Goal: Task Accomplishment & Management: Manage account settings

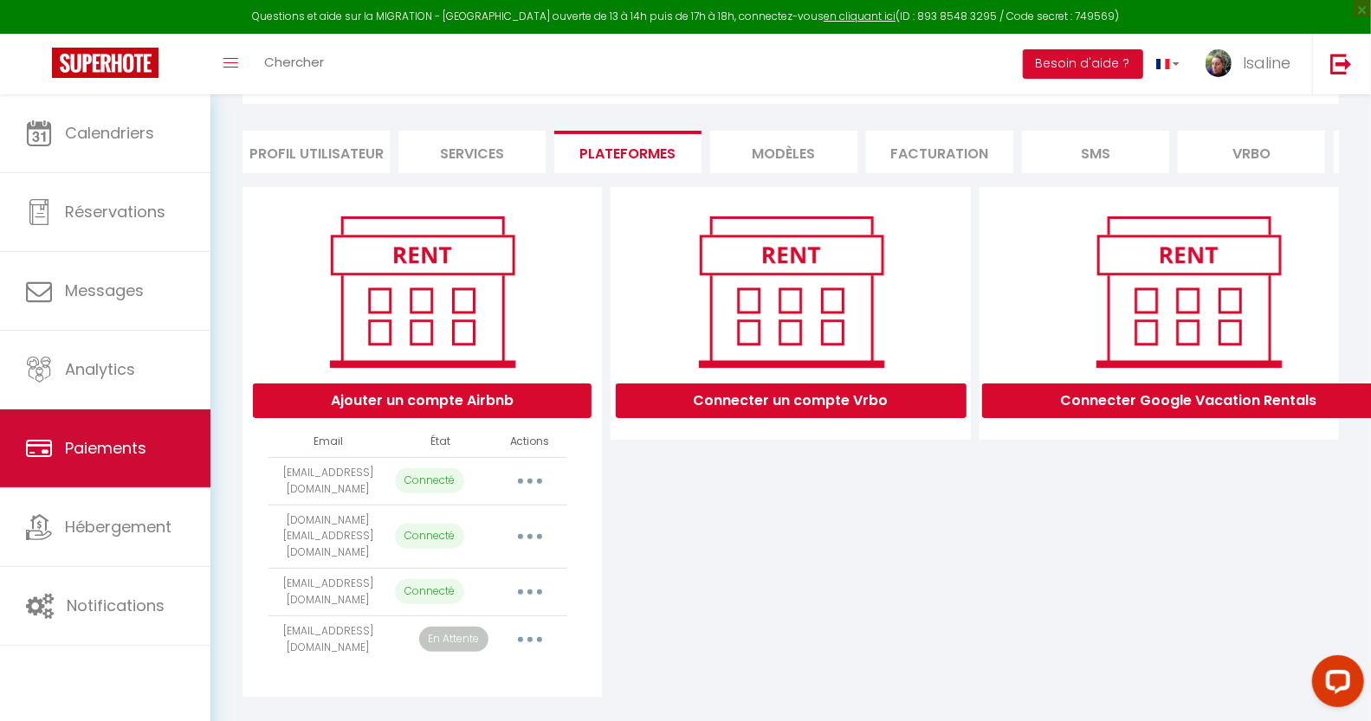
scroll to position [95, 0]
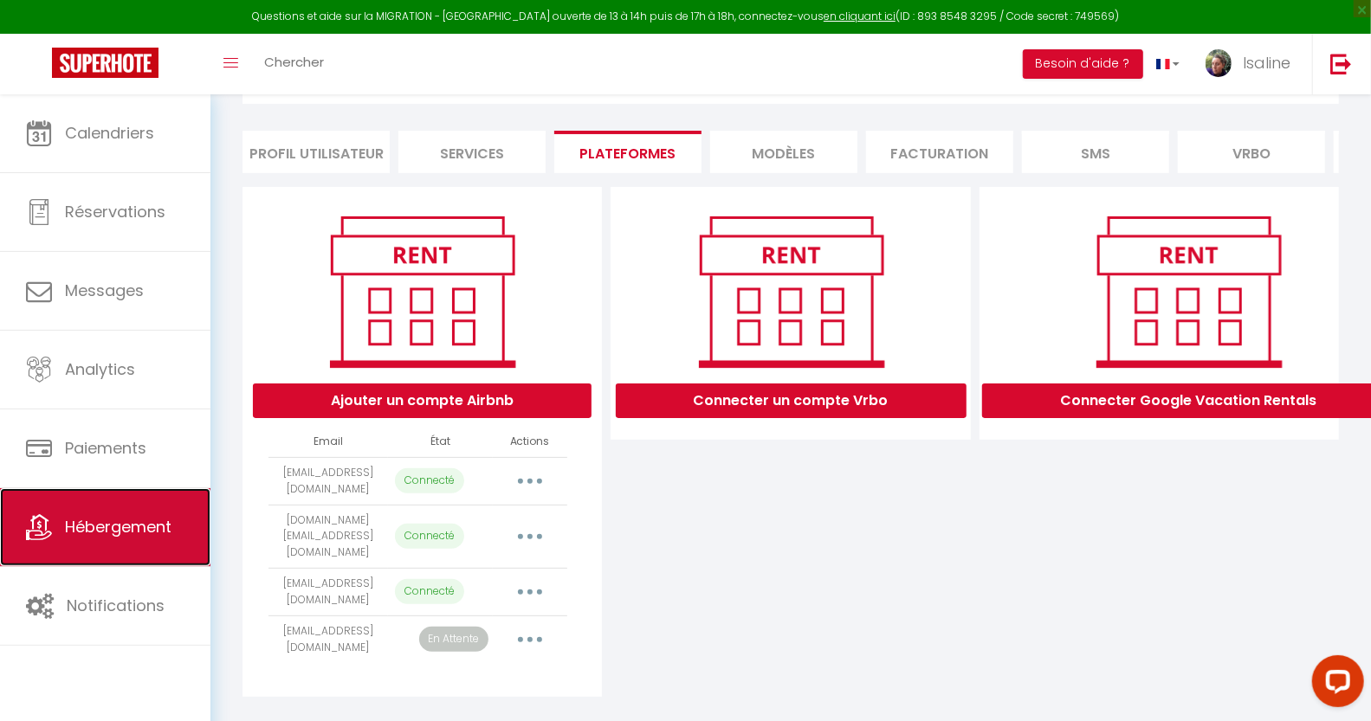
click at [139, 528] on span "Hébergement" at bounding box center [118, 527] width 107 height 22
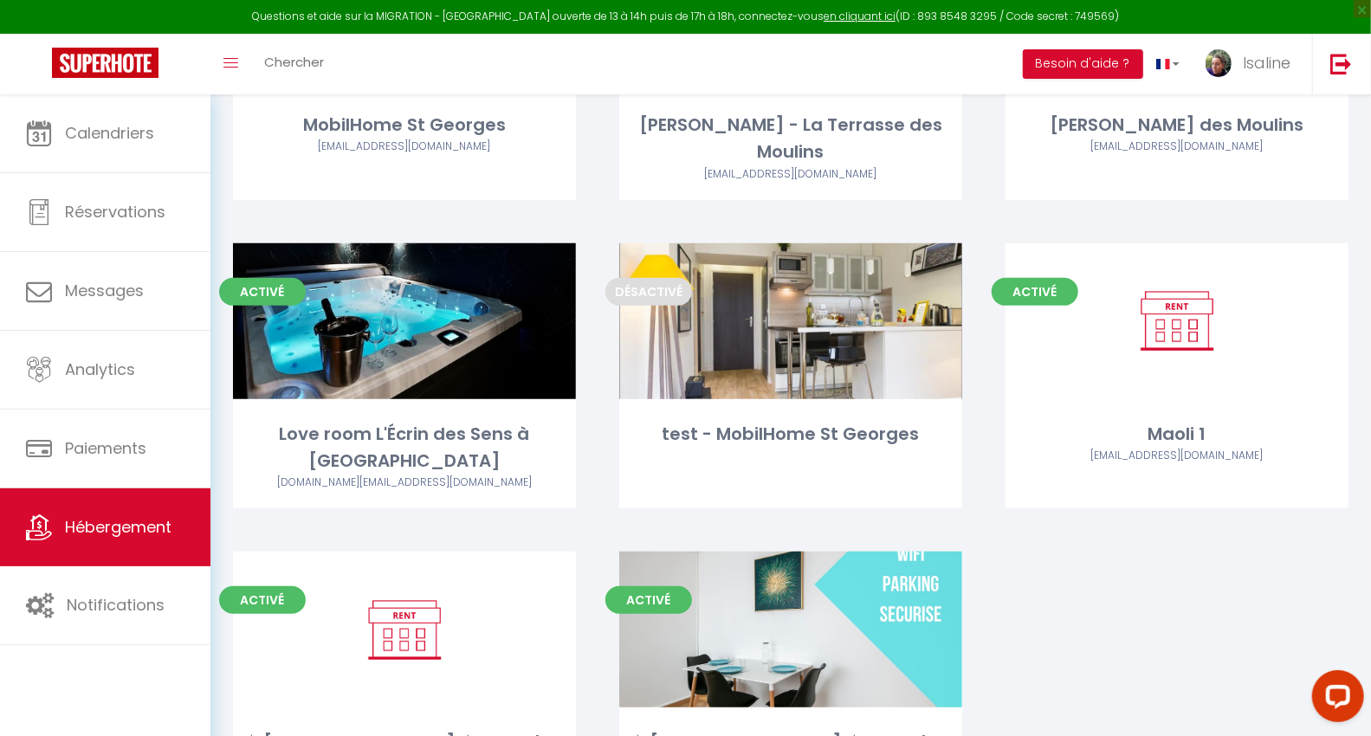
scroll to position [379, 0]
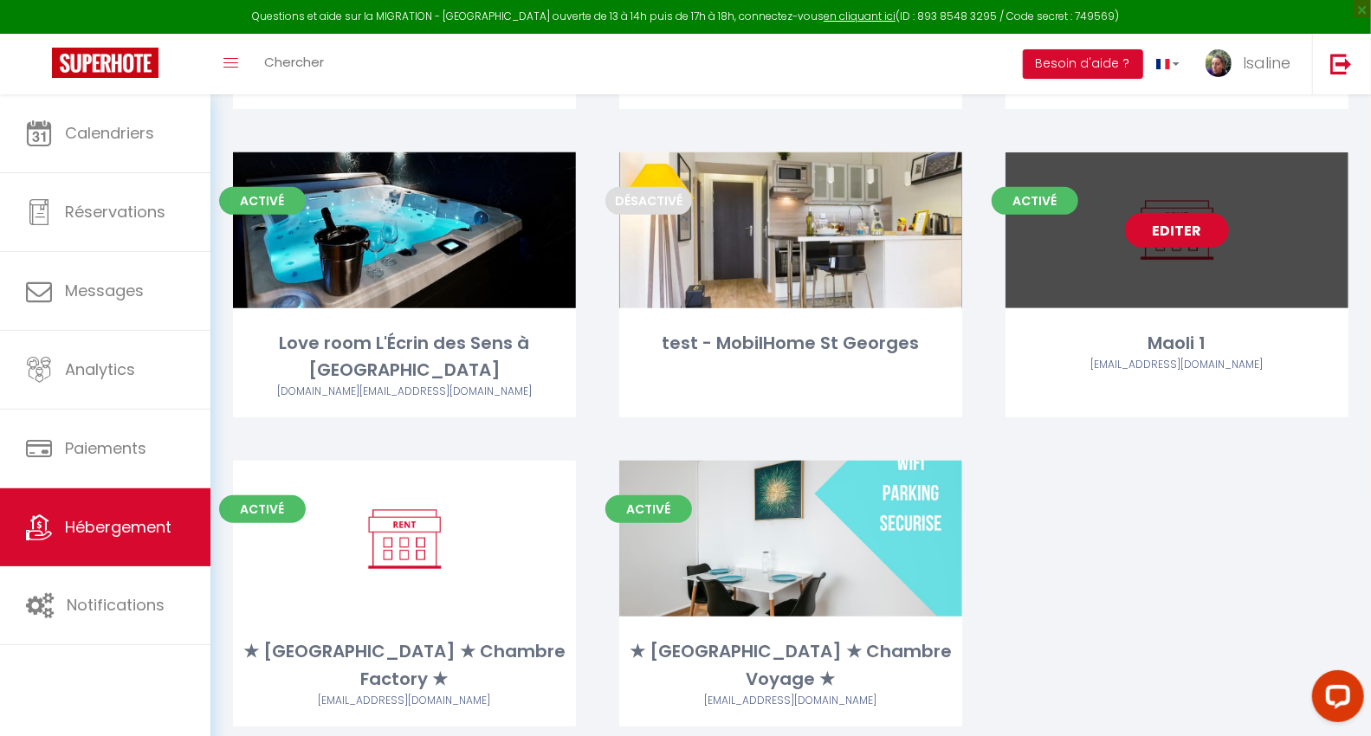
click at [1178, 213] on link "Editer" at bounding box center [1177, 230] width 104 height 35
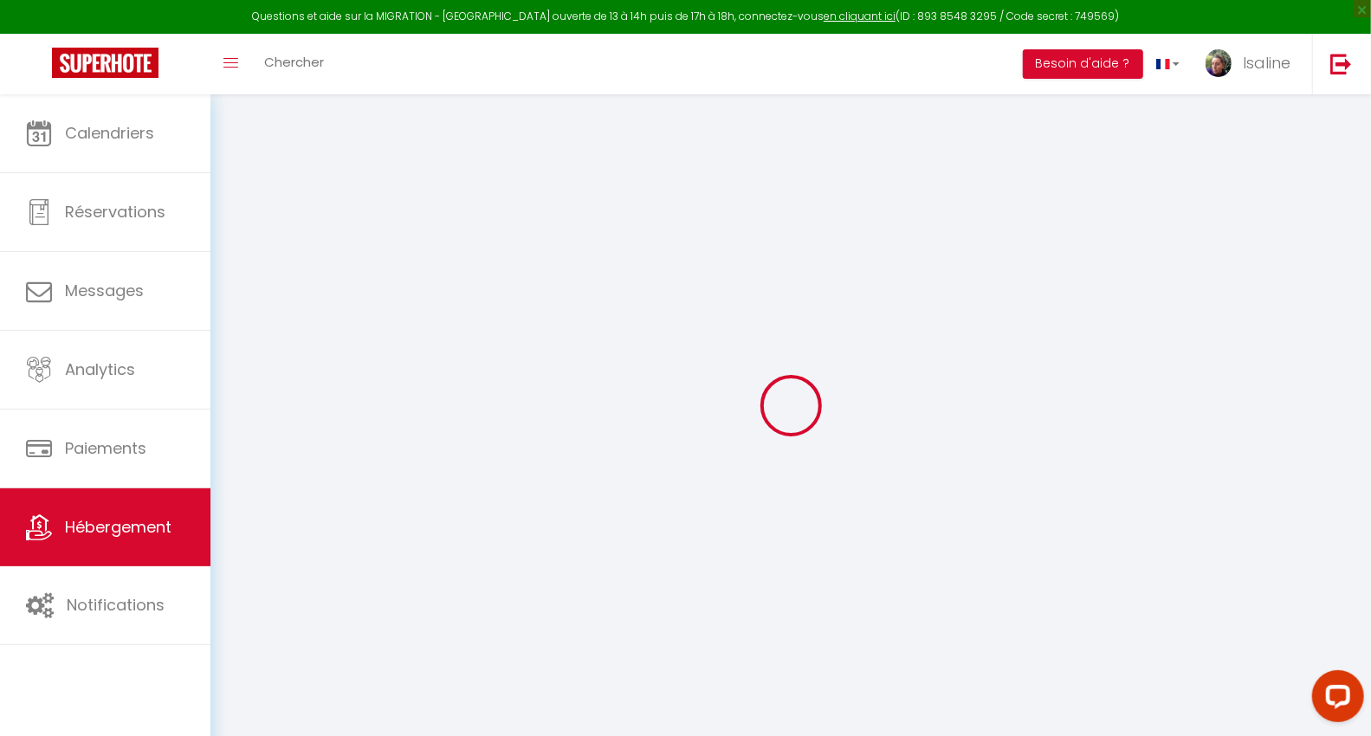
checkbox input "false"
select select "15:00"
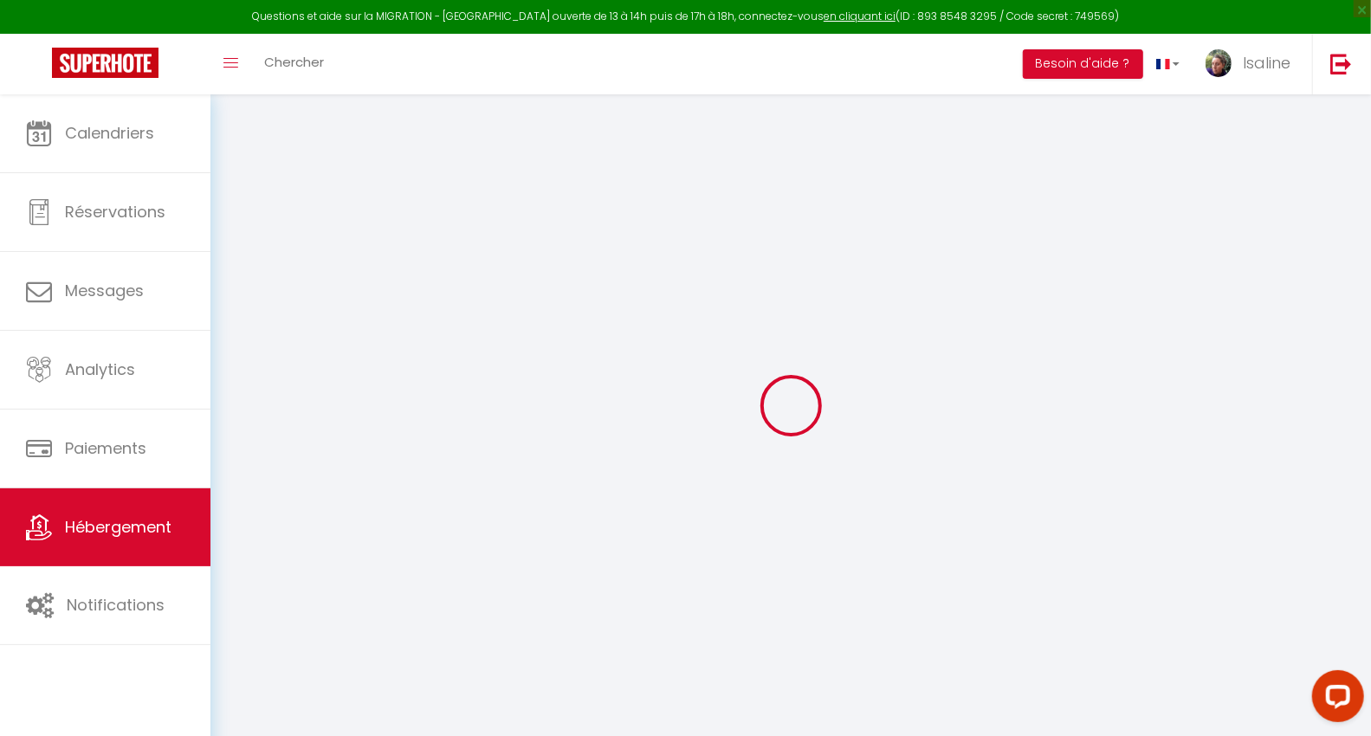
select select "23:45"
select select "10:45"
select select "30"
select select "120"
checkbox input "false"
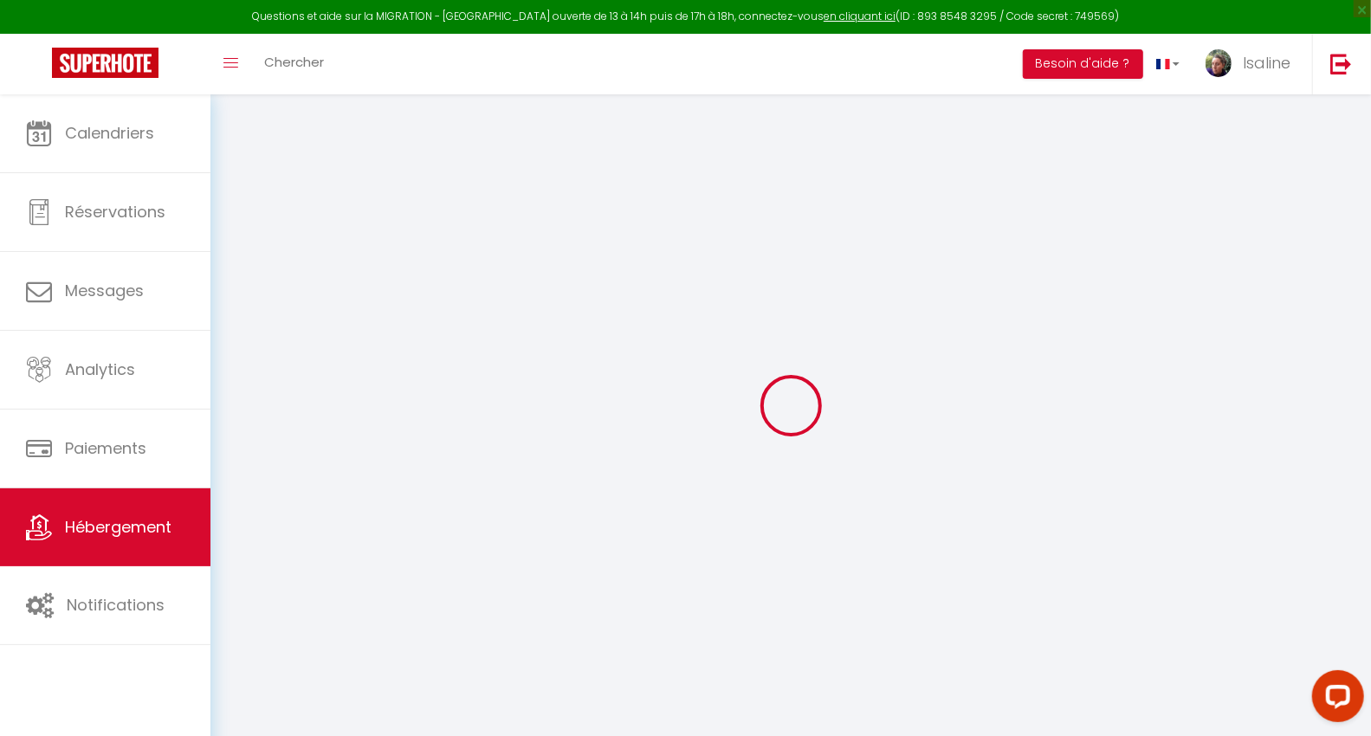
checkbox input "false"
select select "8-44141355"
select select "365"
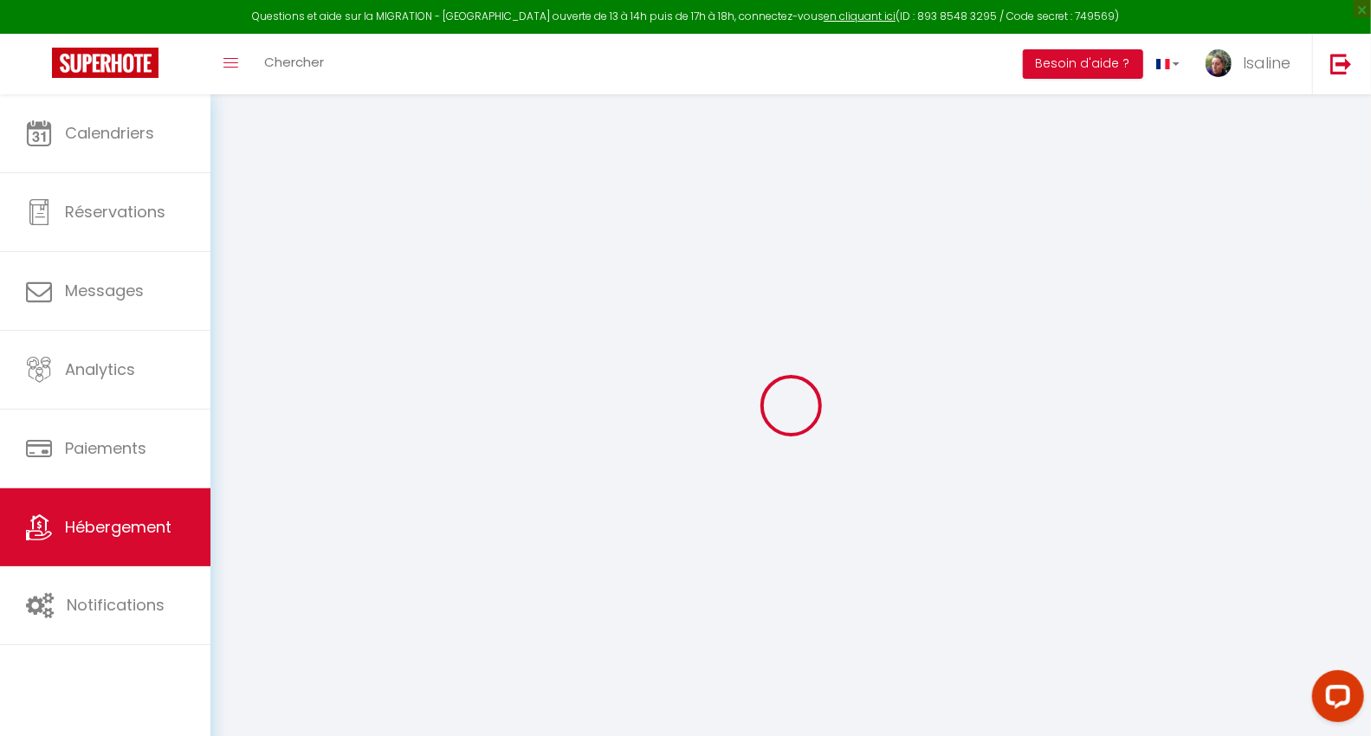
select select "EUR"
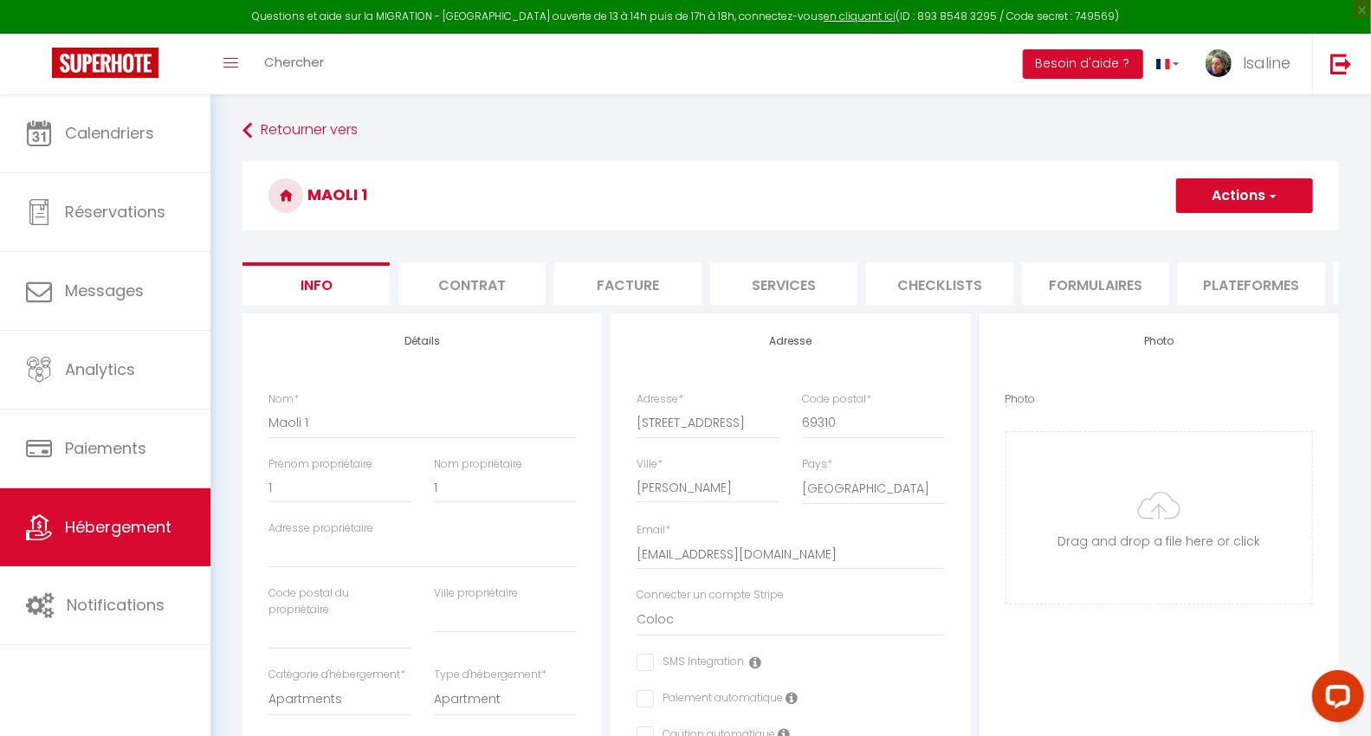
click at [1242, 291] on li "Plateformes" at bounding box center [1251, 283] width 147 height 42
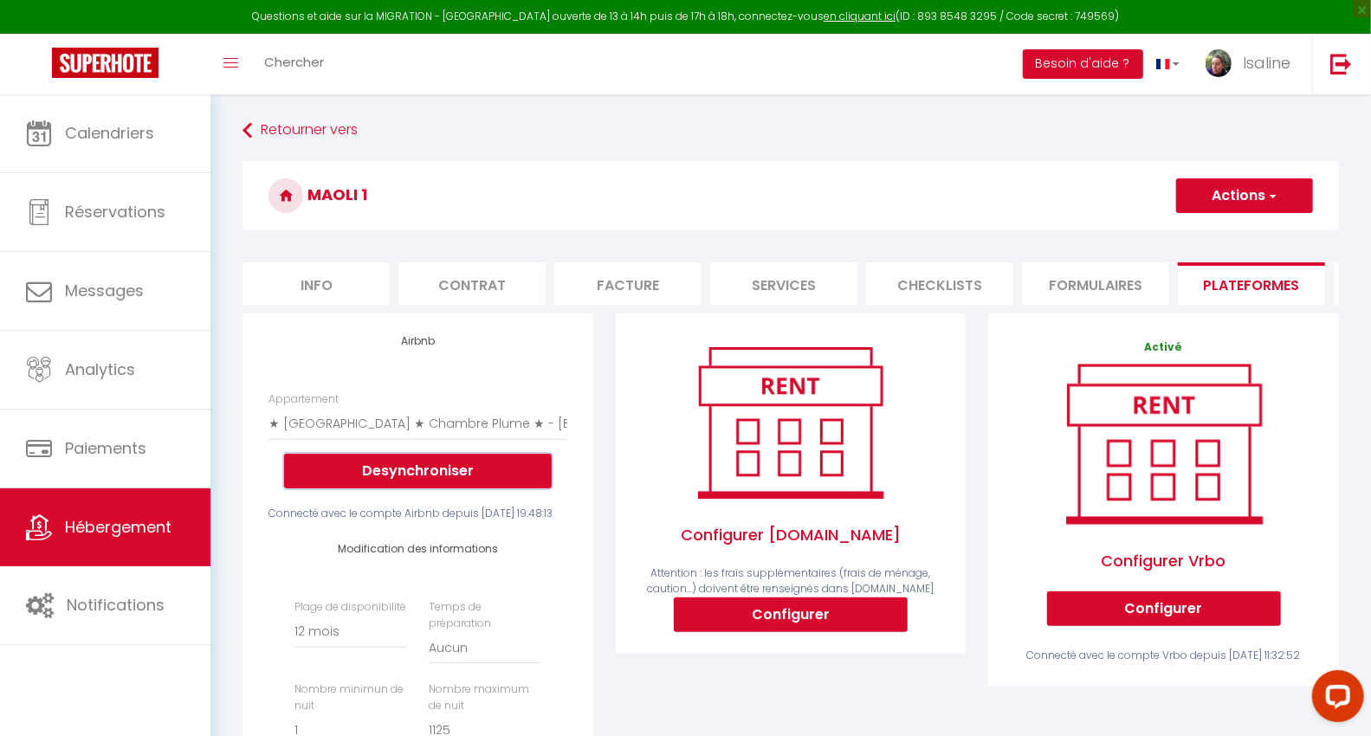
click at [454, 488] on button "Desynchroniser" at bounding box center [418, 471] width 268 height 35
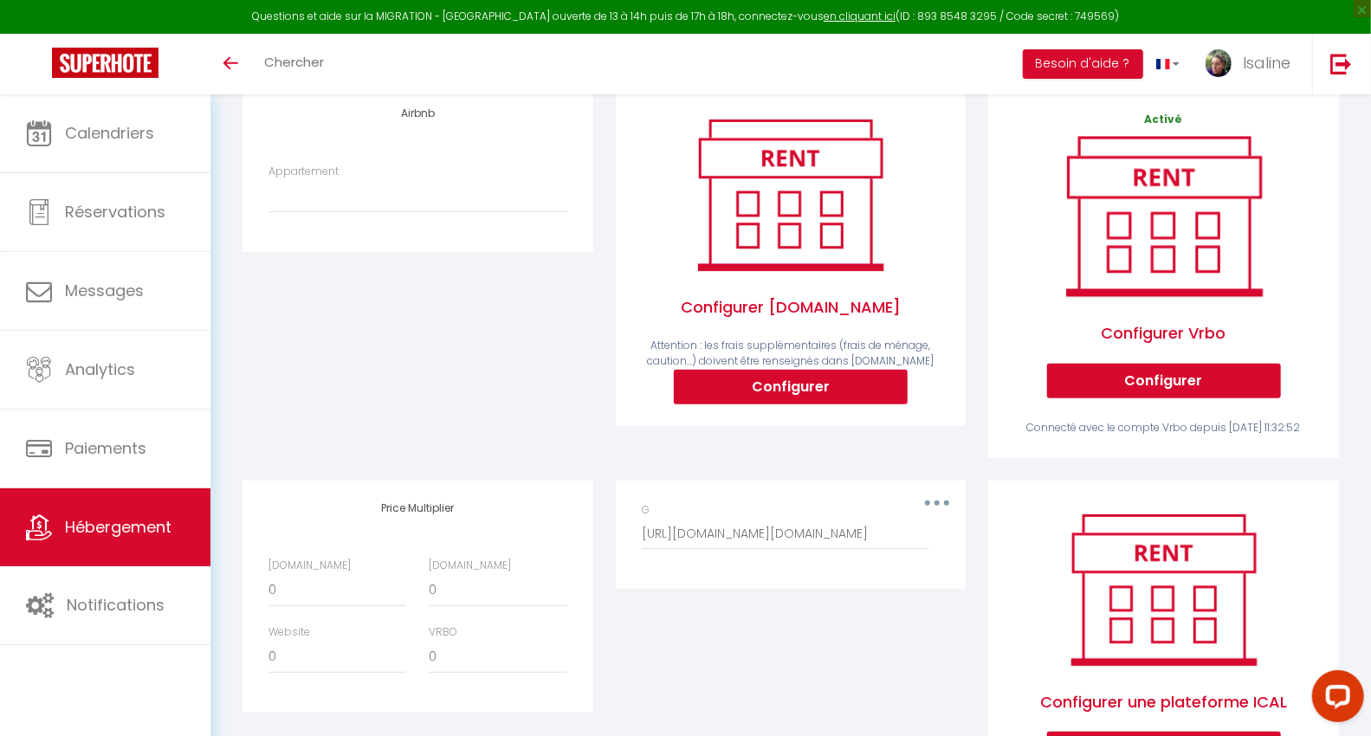
scroll to position [192, 0]
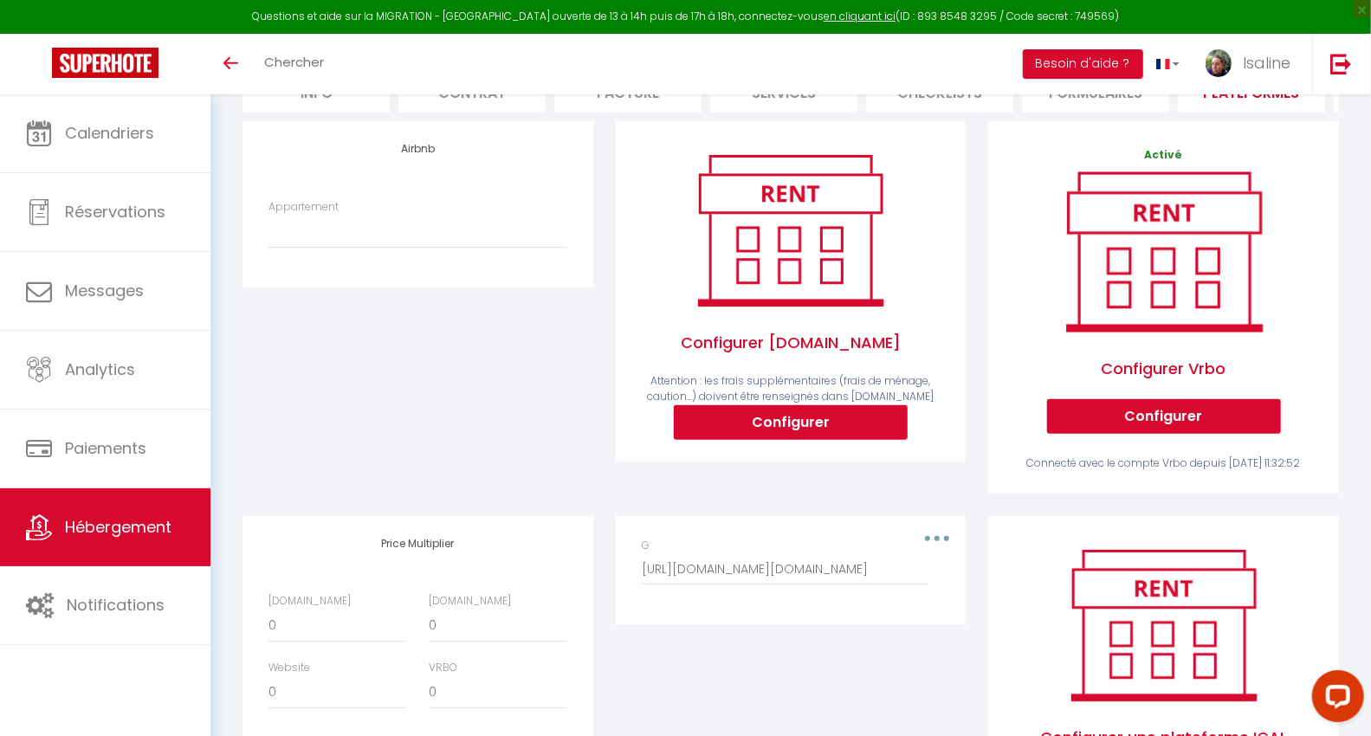
click at [86, 520] on span "Hébergement" at bounding box center [118, 527] width 107 height 22
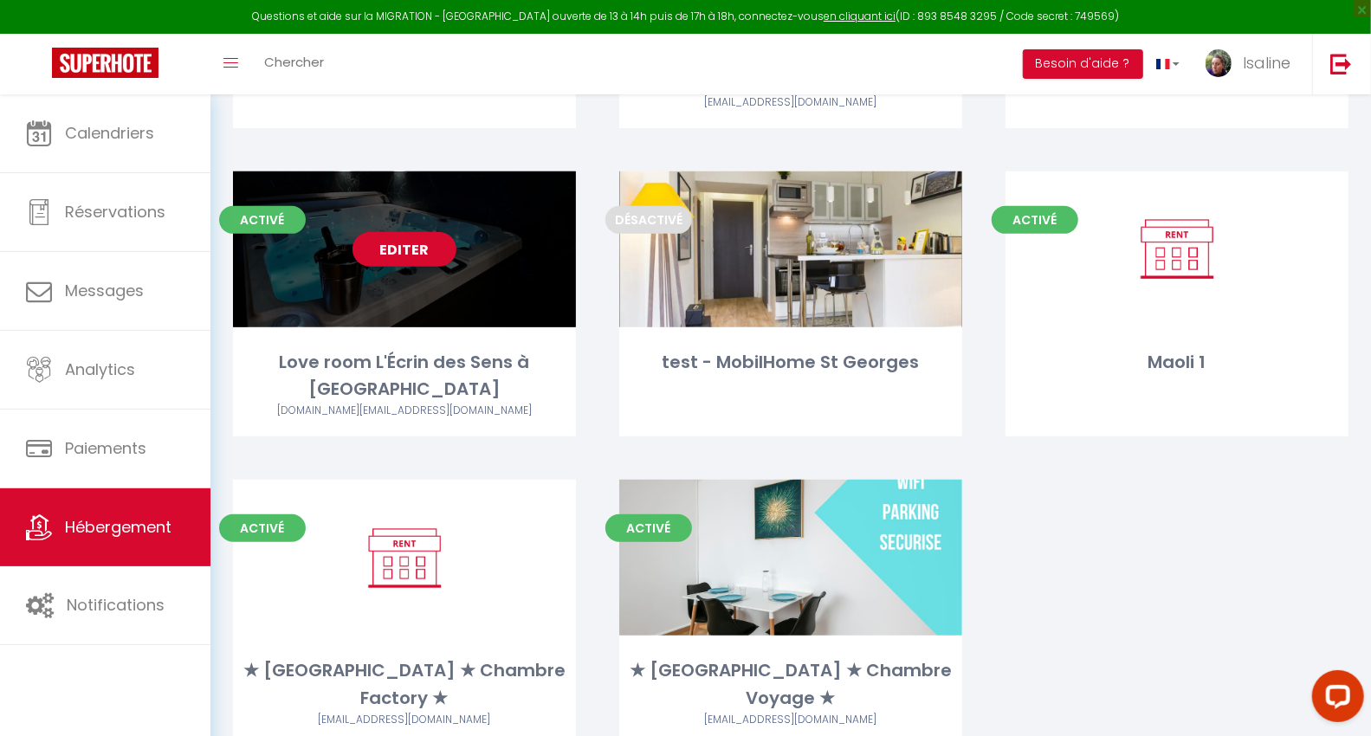
scroll to position [379, 0]
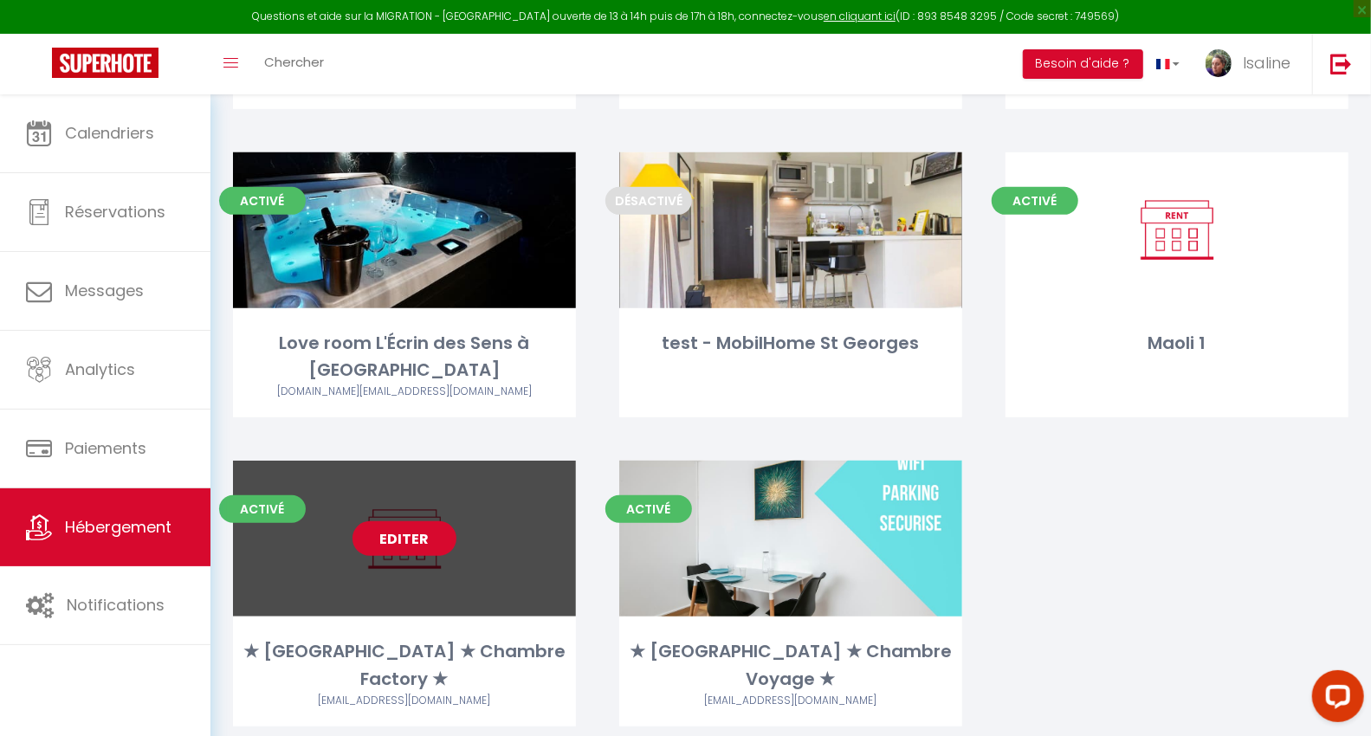
click at [417, 521] on link "Editer" at bounding box center [404, 538] width 104 height 35
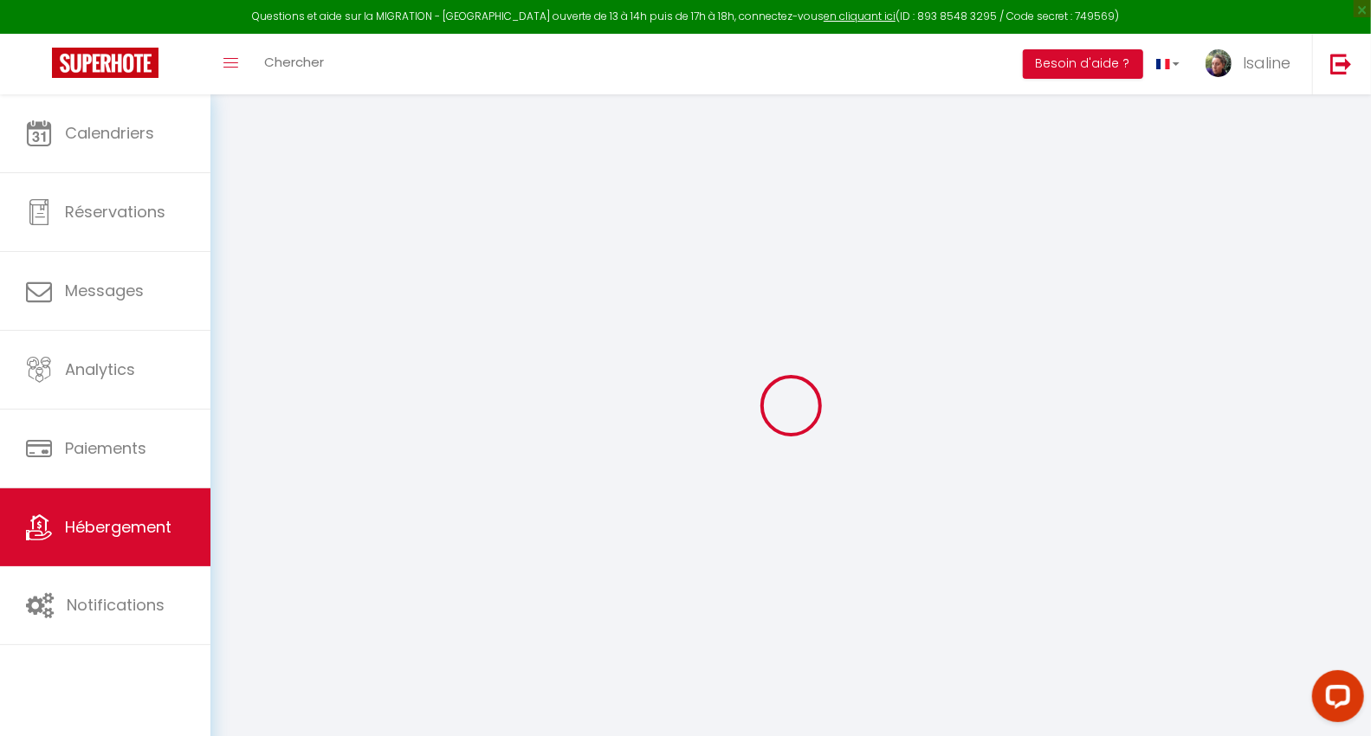
select select
checkbox input "false"
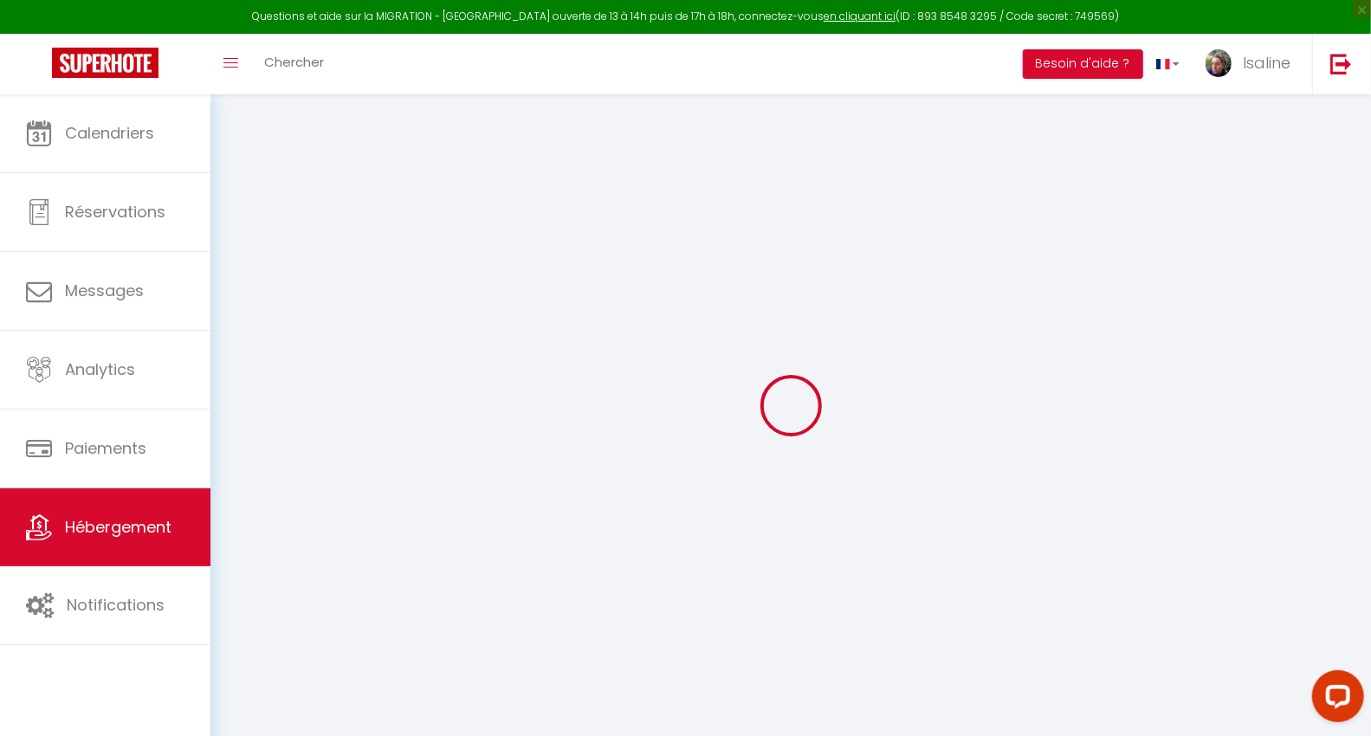
select select "17:00"
select select "21:00"
select select "11:00"
select select "30"
select select "120"
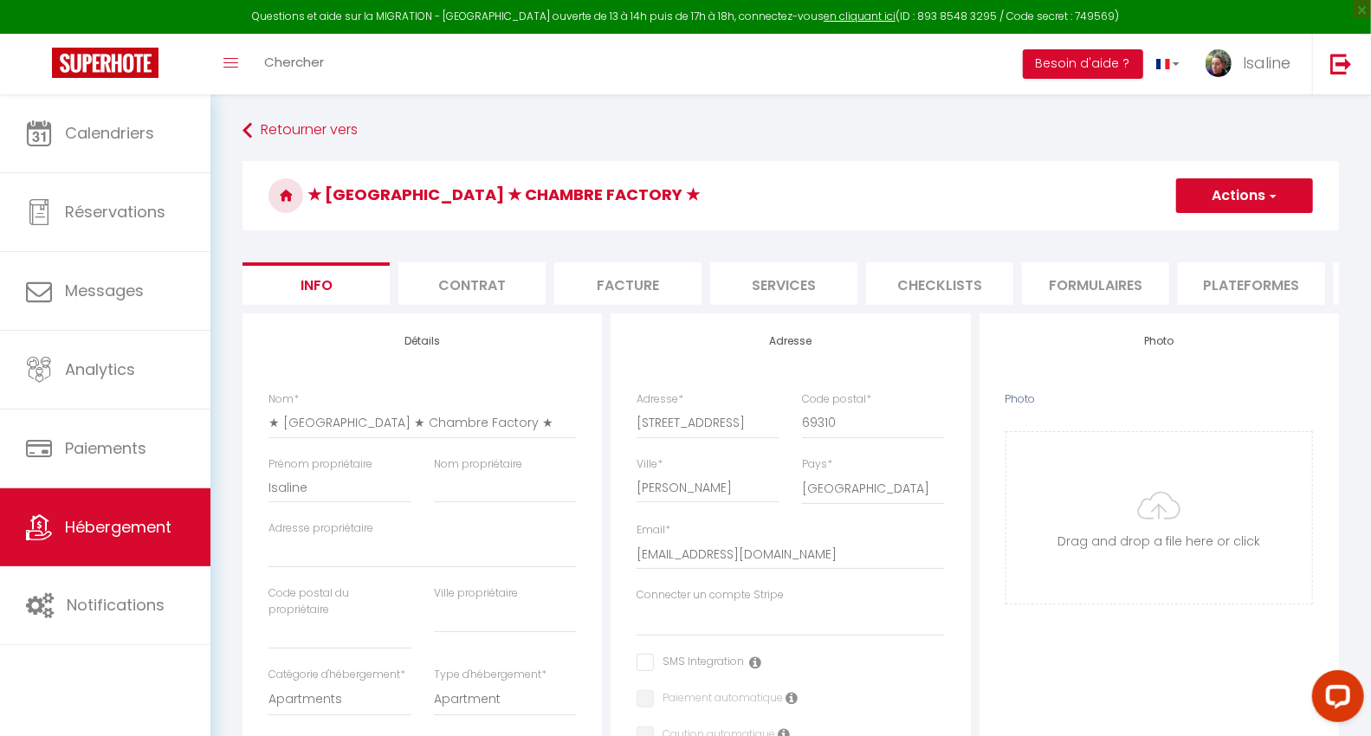
select select
checkbox input "false"
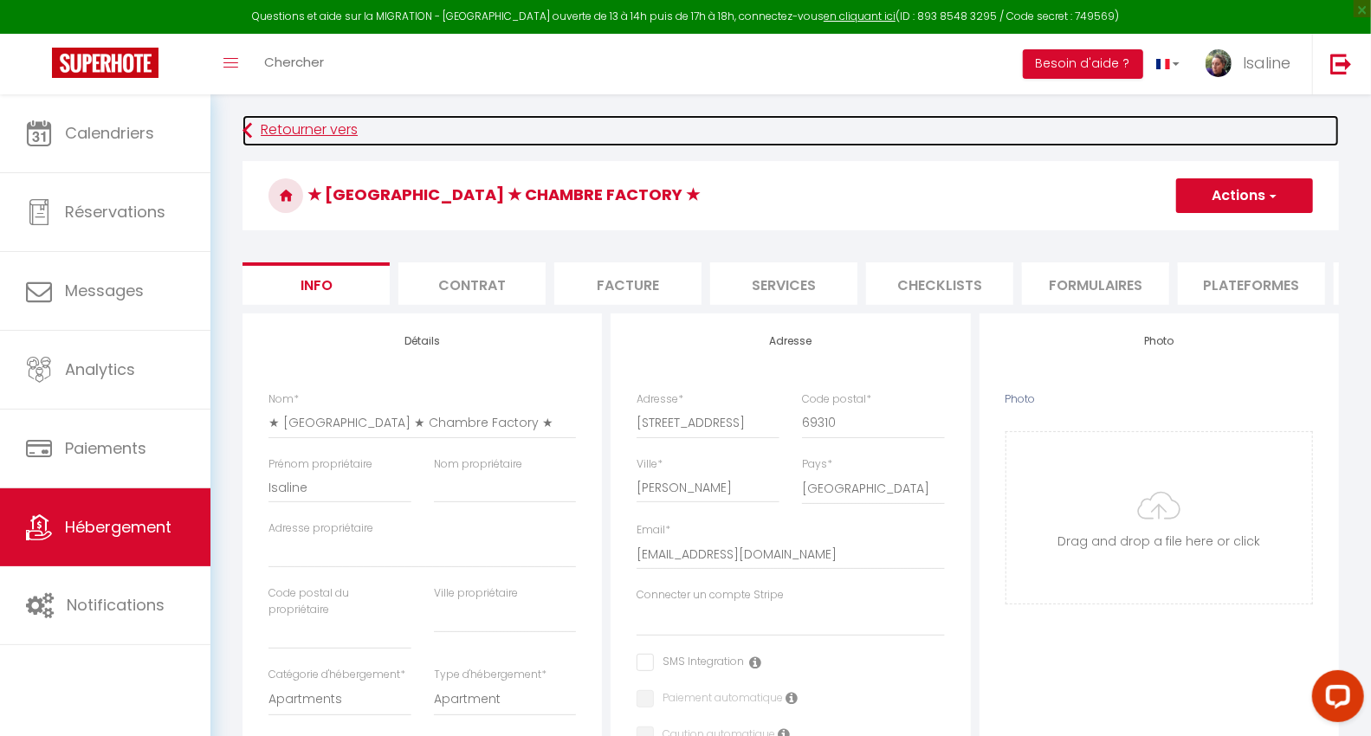
click at [758, 128] on link "Retourner vers" at bounding box center [790, 130] width 1096 height 31
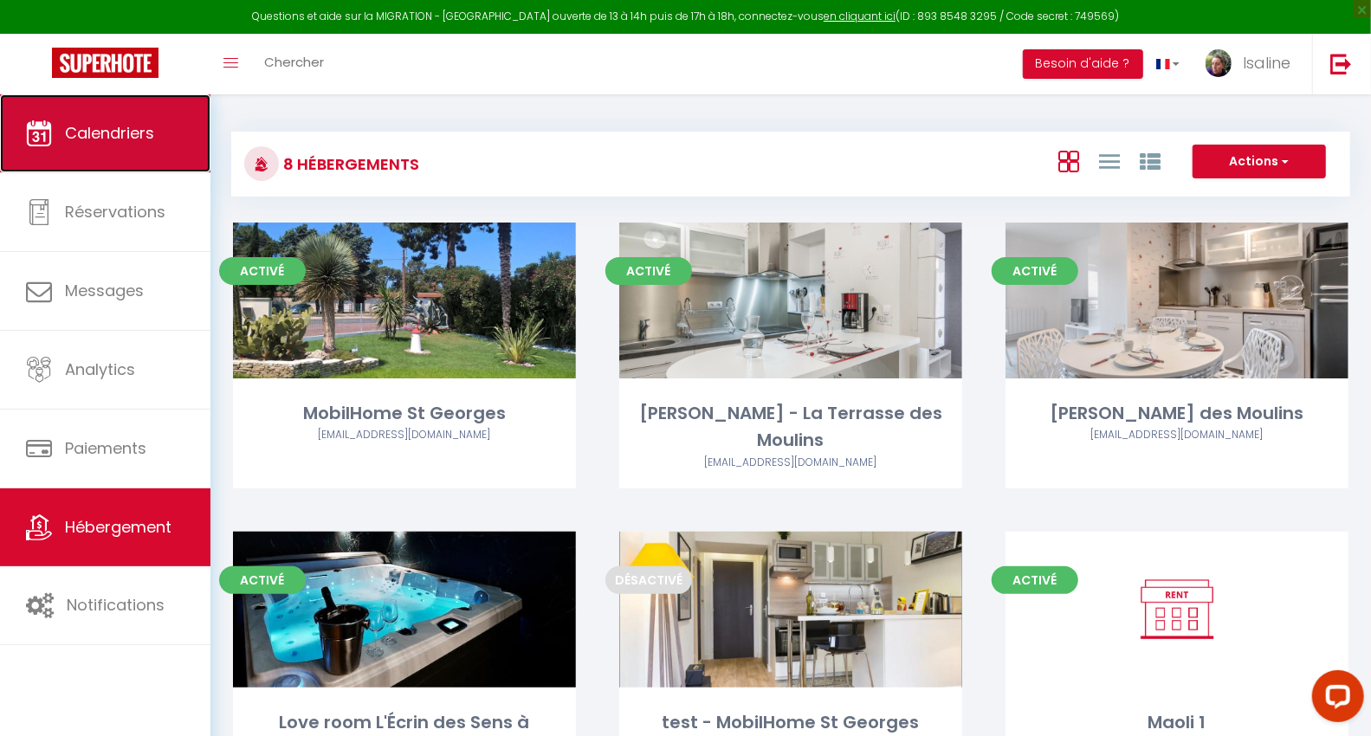
click at [152, 150] on link "Calendriers" at bounding box center [105, 133] width 210 height 78
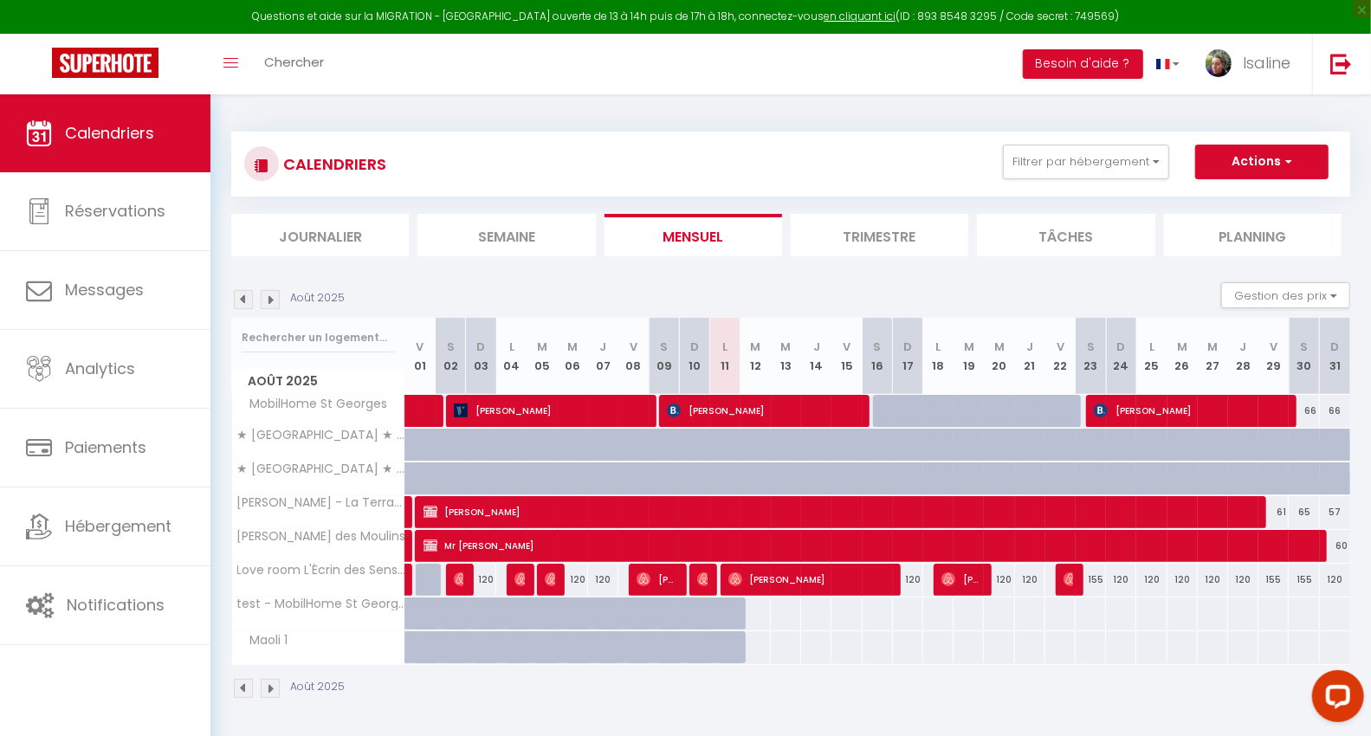
click at [270, 299] on img at bounding box center [270, 299] width 19 height 19
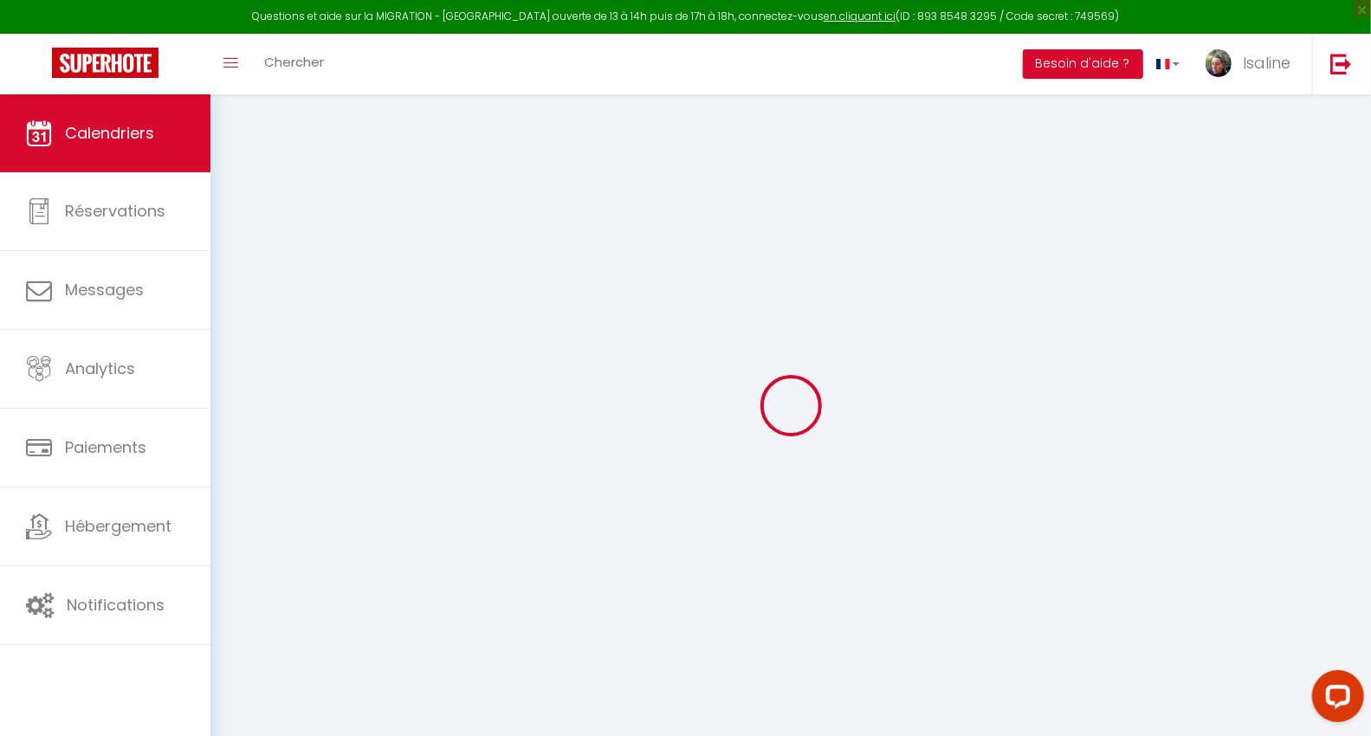
select select
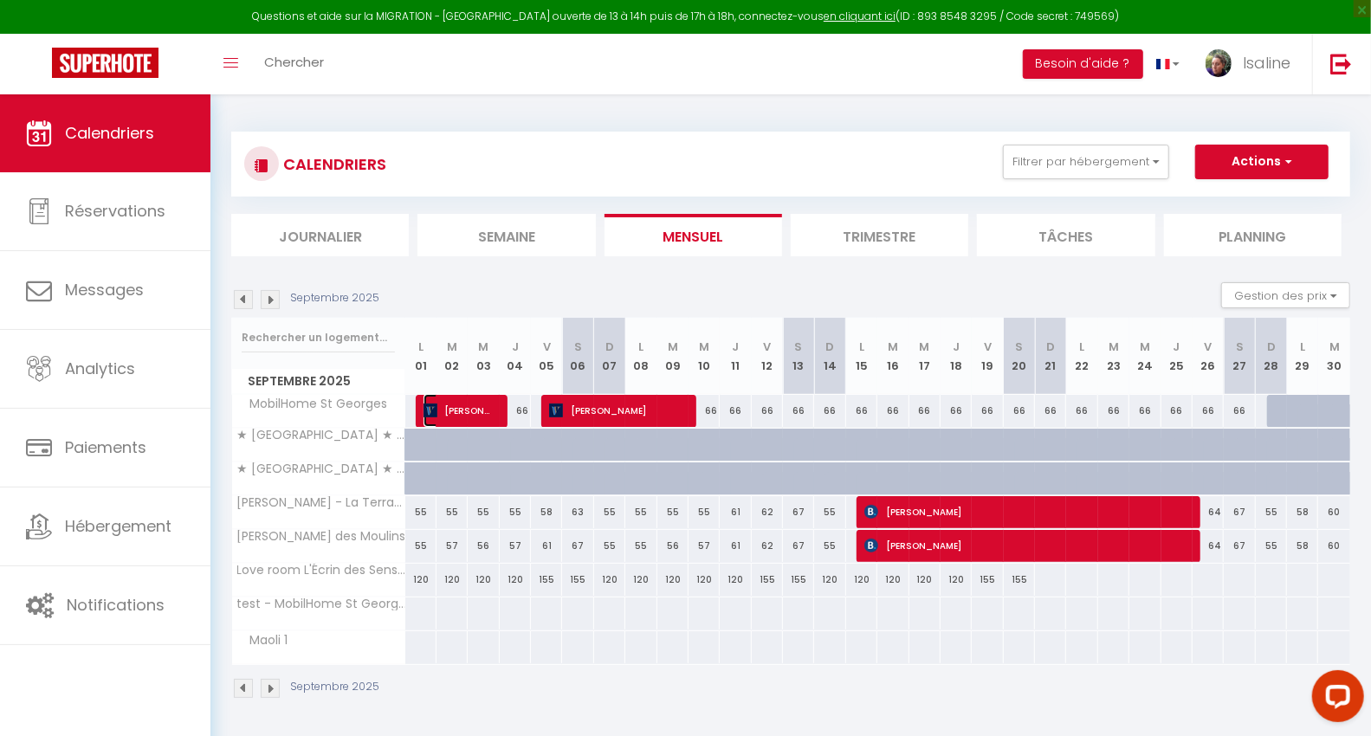
click at [462, 406] on span "[PERSON_NAME]" at bounding box center [459, 410] width 73 height 33
select select "OK"
select select "KO"
select select "0"
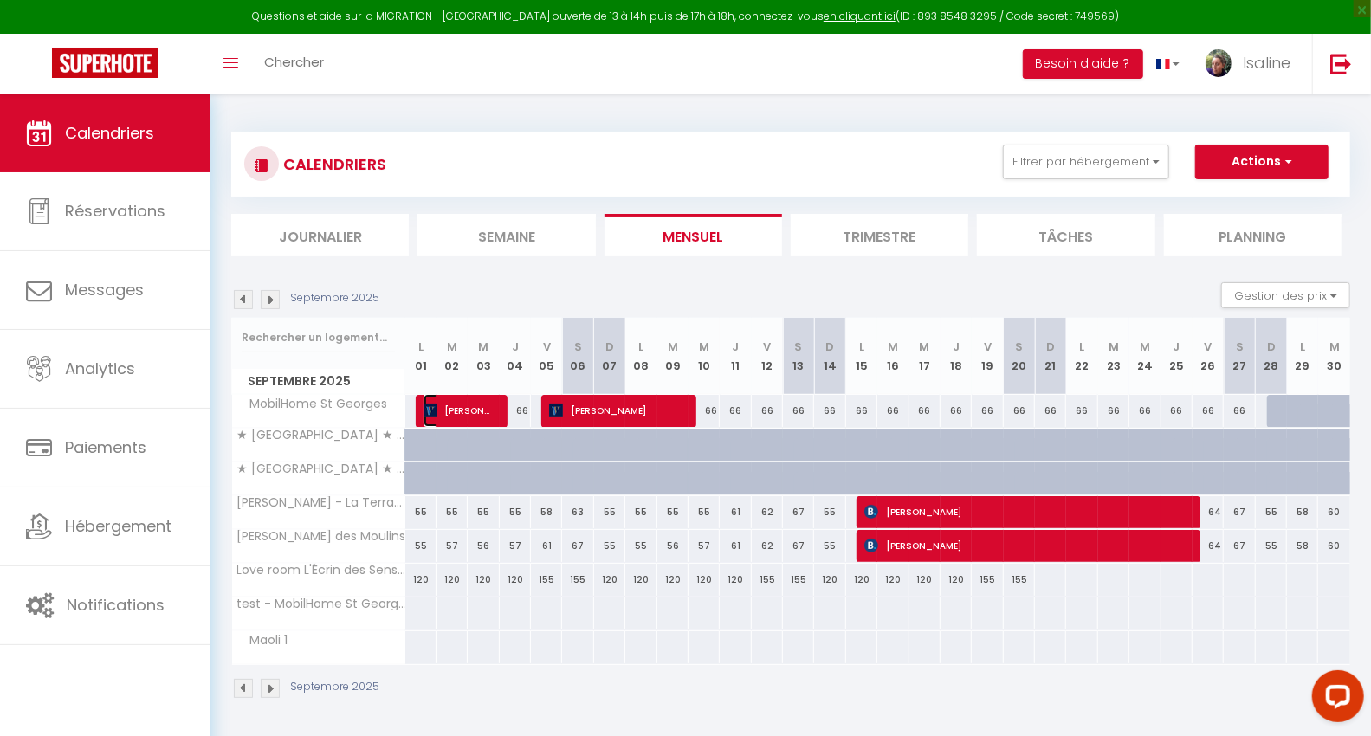
select select "1"
select select
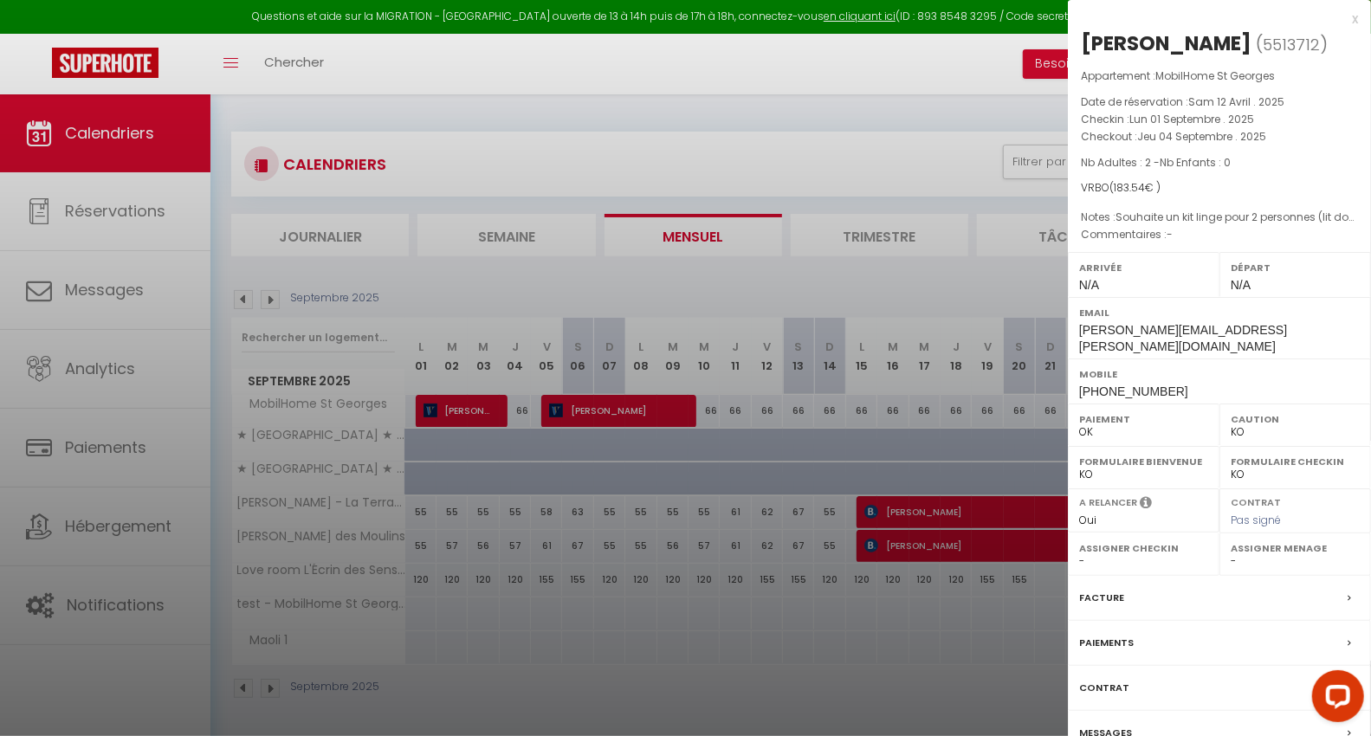
click at [615, 412] on div at bounding box center [685, 368] width 1371 height 736
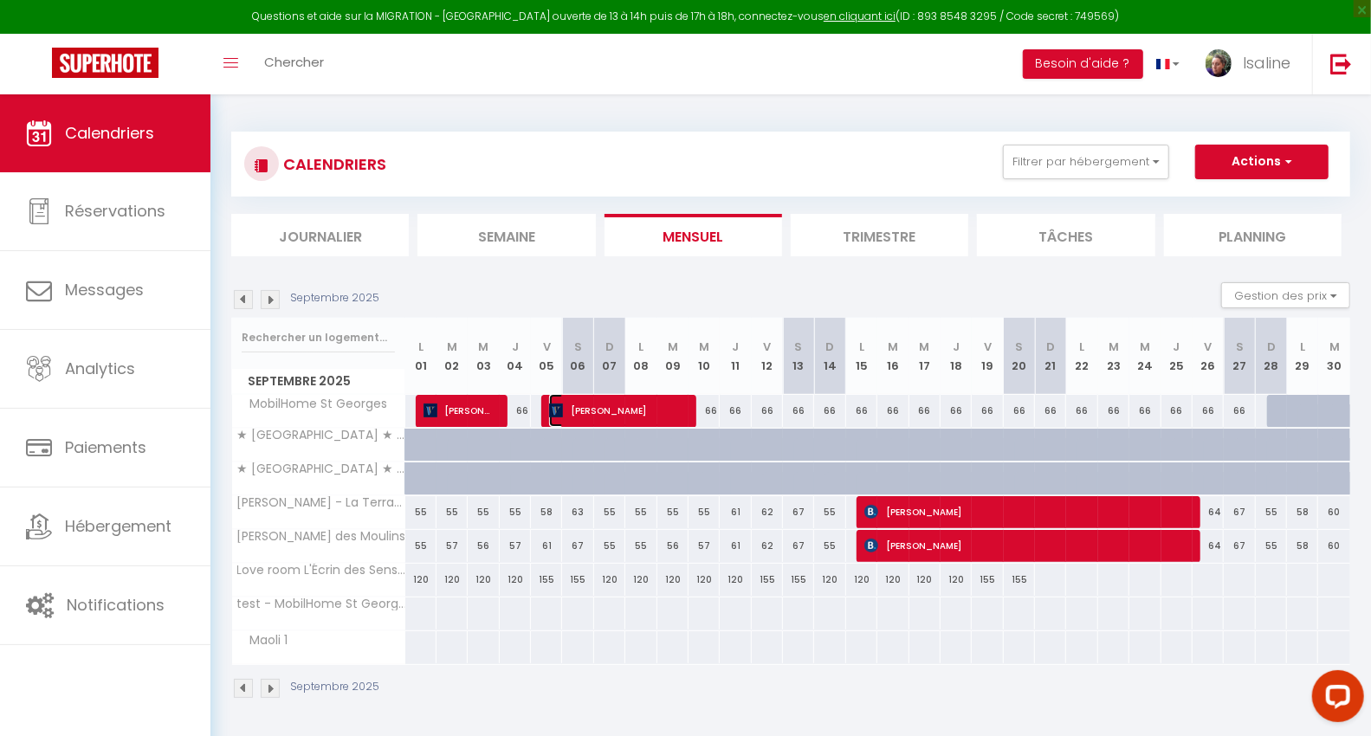
click at [615, 412] on span "[PERSON_NAME]" at bounding box center [616, 410] width 135 height 33
select select "KO"
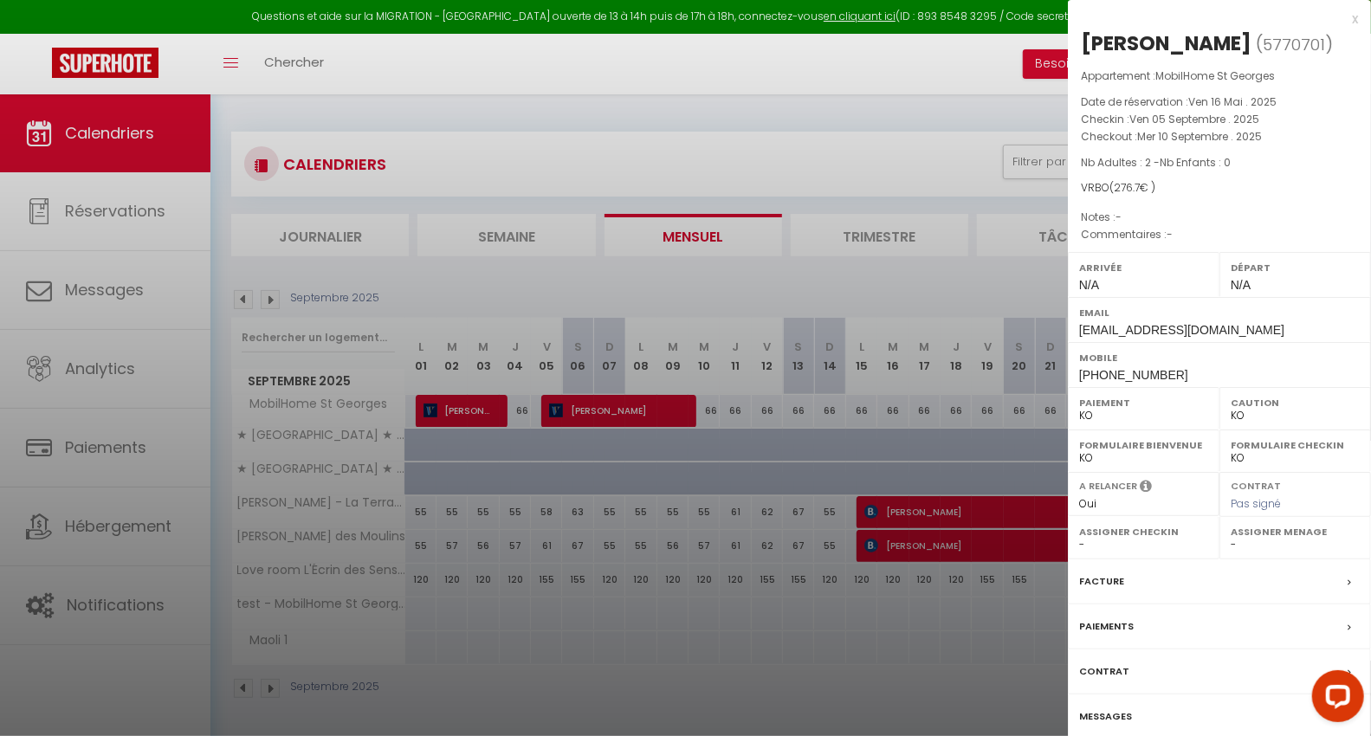
click at [838, 656] on div at bounding box center [685, 368] width 1371 height 736
